Goal: Book appointment/travel/reservation

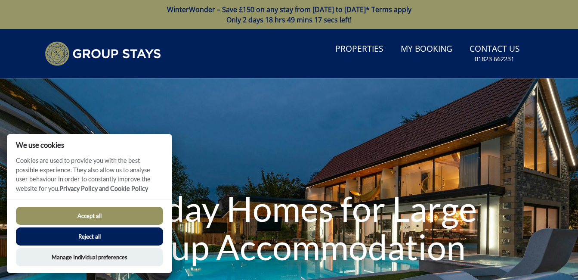
click at [129, 209] on button "Accept all" at bounding box center [89, 216] width 147 height 18
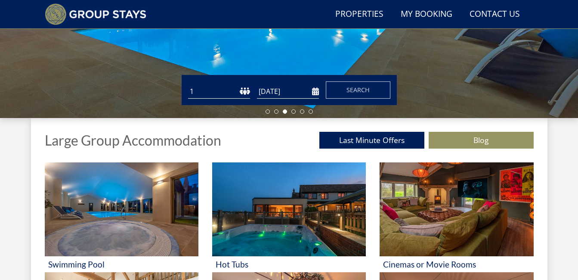
scroll to position [244, 0]
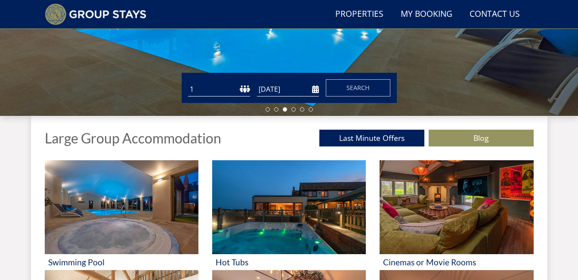
click at [238, 96] on select "1 2 3 4 5 6 7 8 9 10 11 12 13 14 15 16 17 18 19 20 21 22 23 24 25 26 27 28 29 3…" at bounding box center [219, 89] width 62 height 14
drag, startPoint x: 238, startPoint y: 103, endPoint x: 201, endPoint y: 103, distance: 36.2
click at [201, 96] on select "1 2 3 4 5 6 7 8 9 10 11 12 13 14 15 16 17 18 19 20 21 22 23 24 25 26 27 28 29 3…" at bounding box center [219, 89] width 62 height 14
select select "8"
click at [188, 93] on select "1 2 3 4 5 6 7 8 9 10 11 12 13 14 15 16 17 18 19 20 21 22 23 24 25 26 27 28 29 3…" at bounding box center [219, 89] width 62 height 14
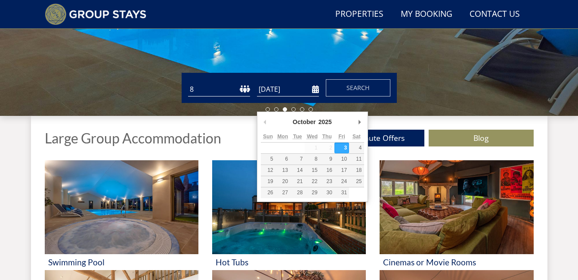
click at [289, 96] on input "[DATE]" at bounding box center [288, 89] width 62 height 14
type input "[DATE]"
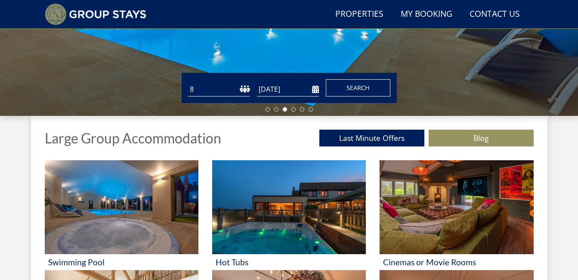
click at [366, 92] on span "Search" at bounding box center [358, 88] width 23 height 8
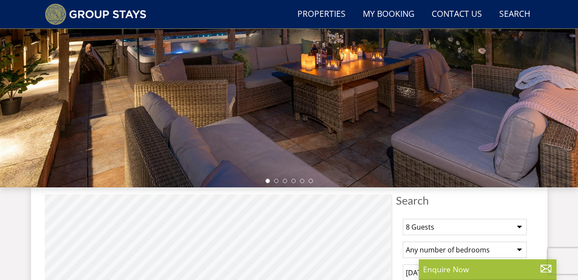
scroll to position [301, 0]
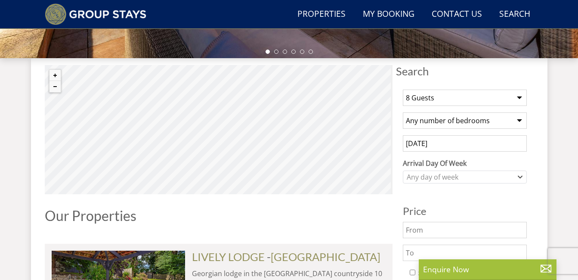
click at [527, 129] on select "Any number of bedrooms 4 Bedrooms 5 Bedrooms 6 Bedrooms 7 Bedrooms 8 Bedrooms 9…" at bounding box center [465, 120] width 124 height 16
select select "4"
click at [403, 129] on select "Any number of bedrooms 4 Bedrooms 5 Bedrooms 6 Bedrooms 7 Bedrooms 8 Bedrooms 9…" at bounding box center [465, 120] width 124 height 16
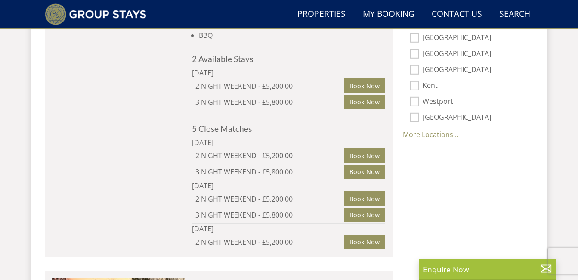
scroll to position [646, 0]
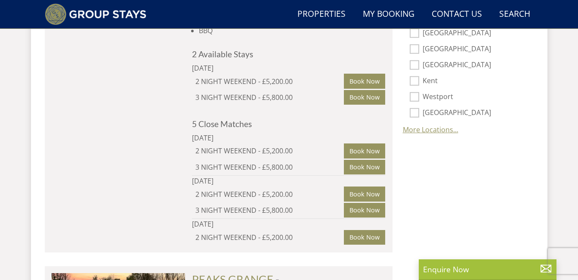
click at [422, 134] on link "More Locations..." at bounding box center [431, 129] width 56 height 9
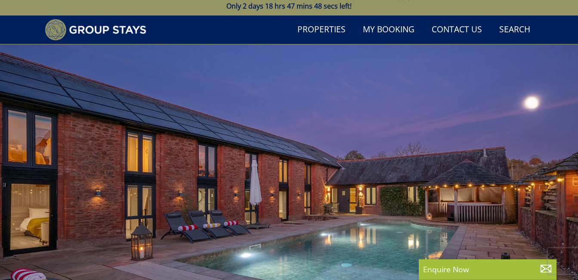
scroll to position [0, 0]
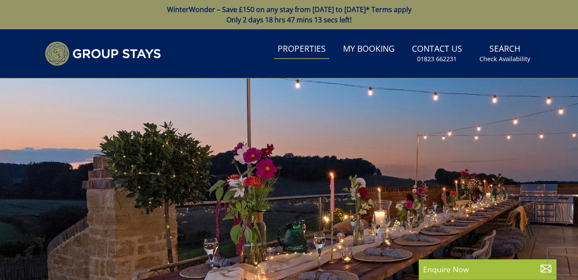
click at [274, 59] on link "Properties" at bounding box center [301, 49] width 55 height 19
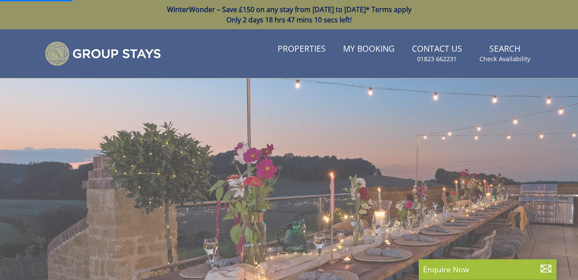
scroll to position [172, 0]
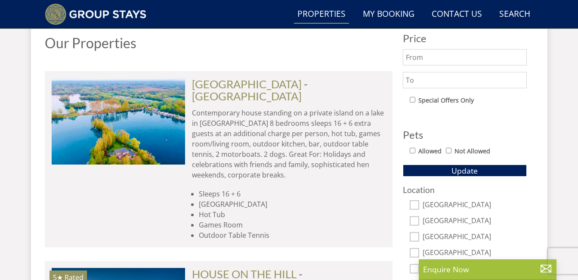
scroll to position [474, 0]
